Goal: Task Accomplishment & Management: Manage account settings

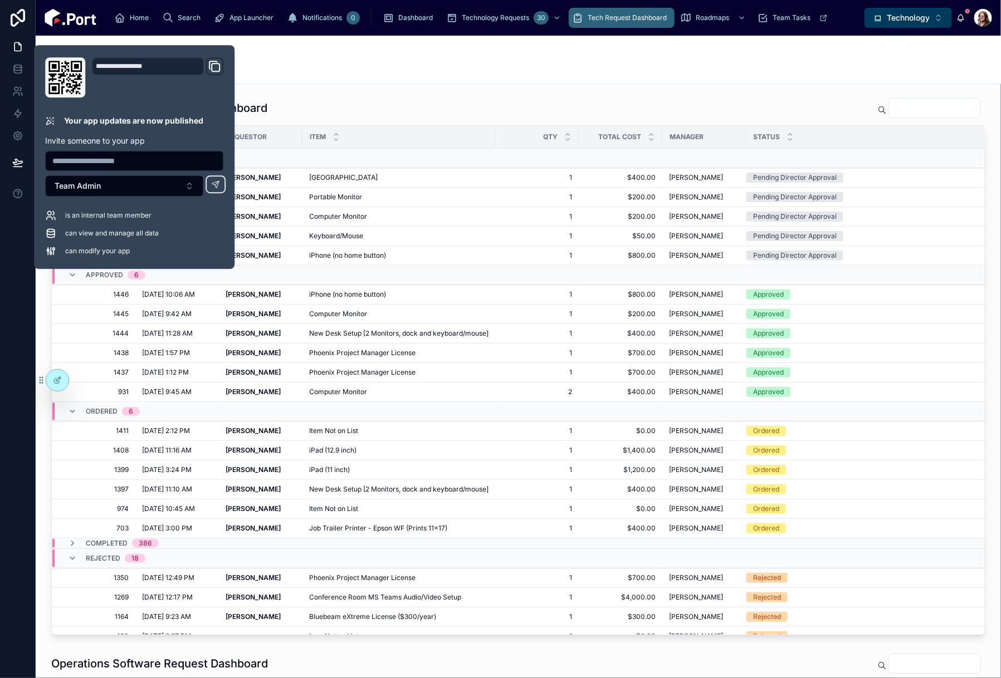
scroll to position [82, 0]
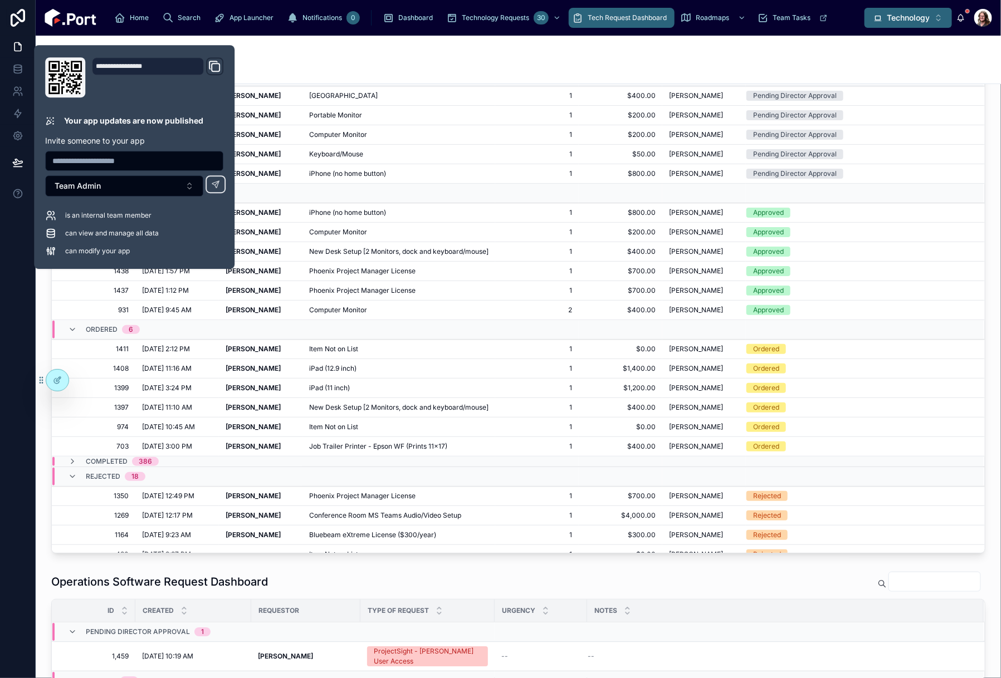
click at [895, 16] on span "Technology" at bounding box center [908, 17] width 43 height 11
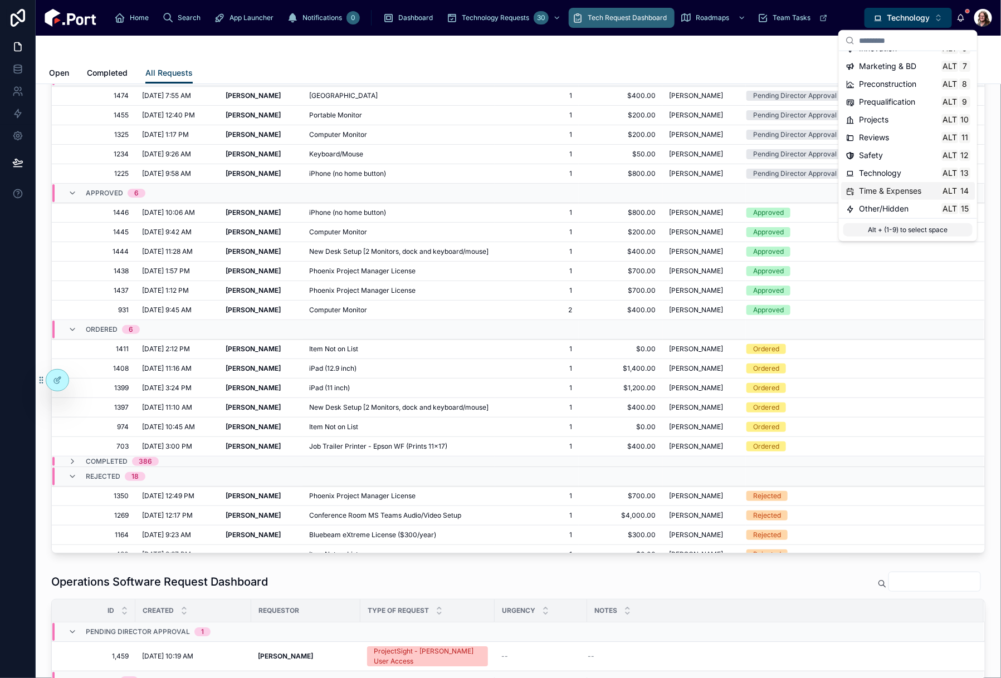
scroll to position [104, 0]
drag, startPoint x: 892, startPoint y: 195, endPoint x: 932, endPoint y: 190, distance: 40.4
click at [892, 194] on span "Time & Expenses" at bounding box center [890, 189] width 62 height 11
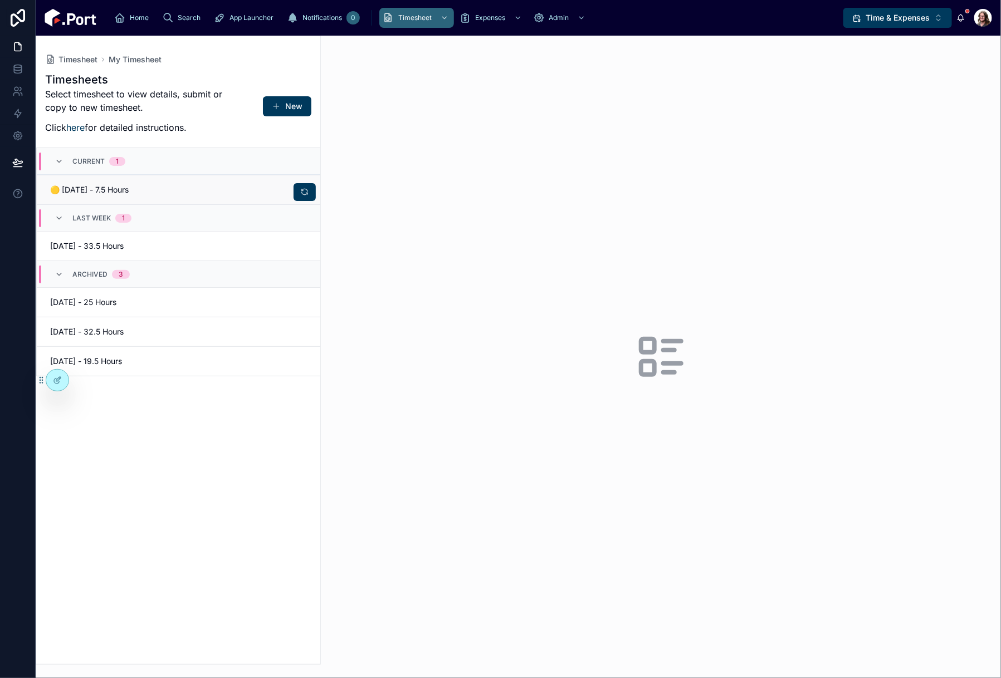
click at [154, 187] on span "🟡 [DATE] - 7.5 Hours" at bounding box center [111, 189] width 122 height 11
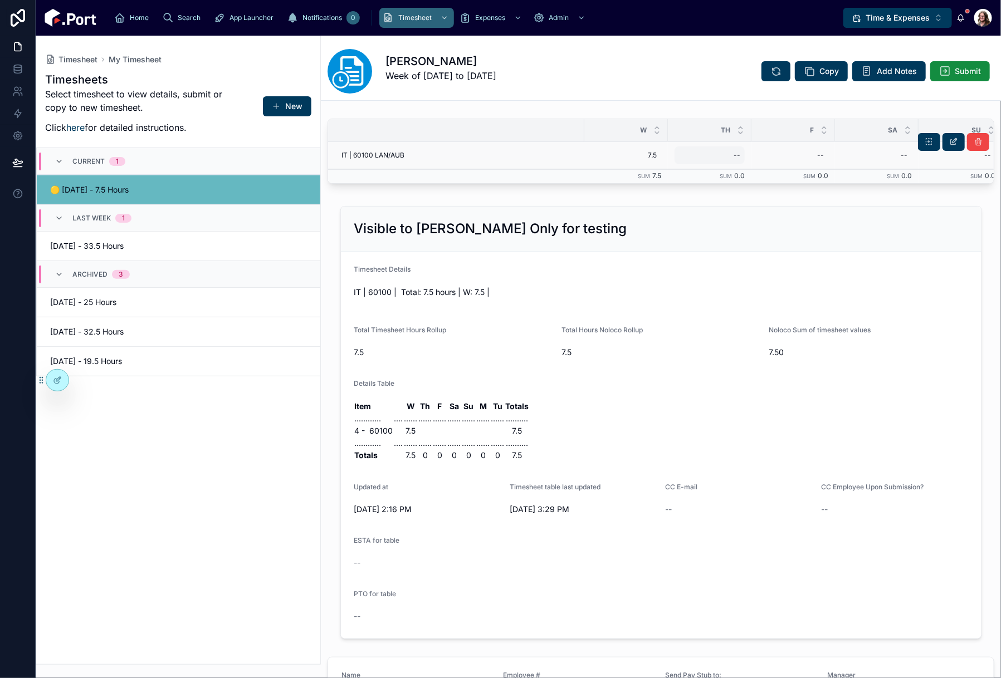
click at [731, 154] on div "--" at bounding box center [710, 156] width 70 height 18
type input "***"
click button "submit" at bounding box center [871, 170] width 13 height 13
